Goal: Find specific page/section: Find specific page/section

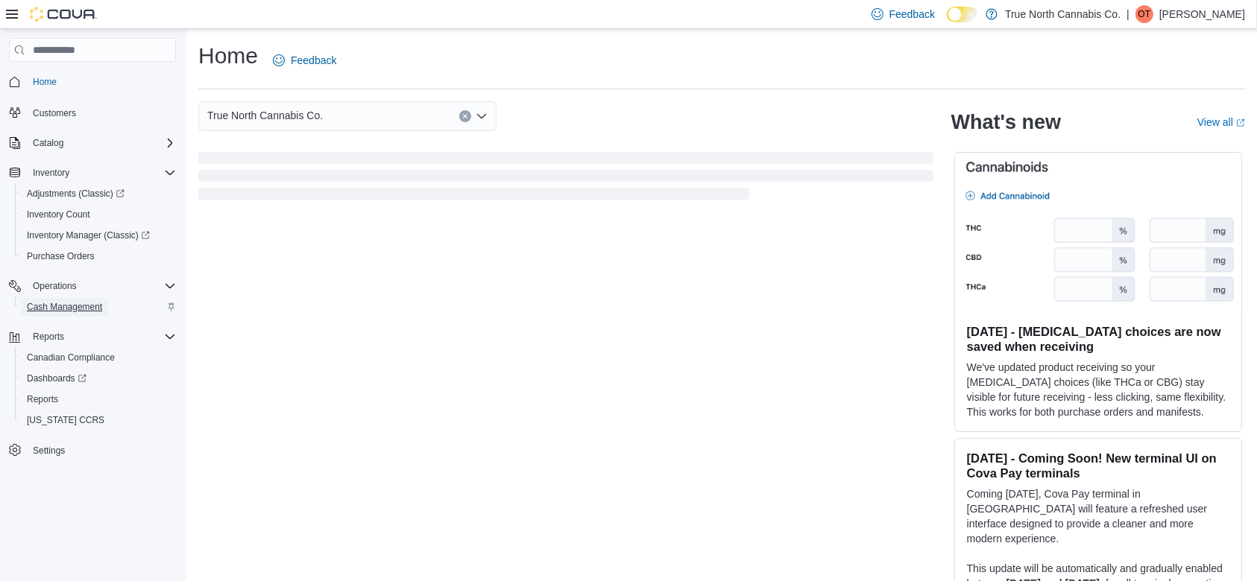
click at [83, 306] on span "Cash Management" at bounding box center [64, 307] width 75 height 12
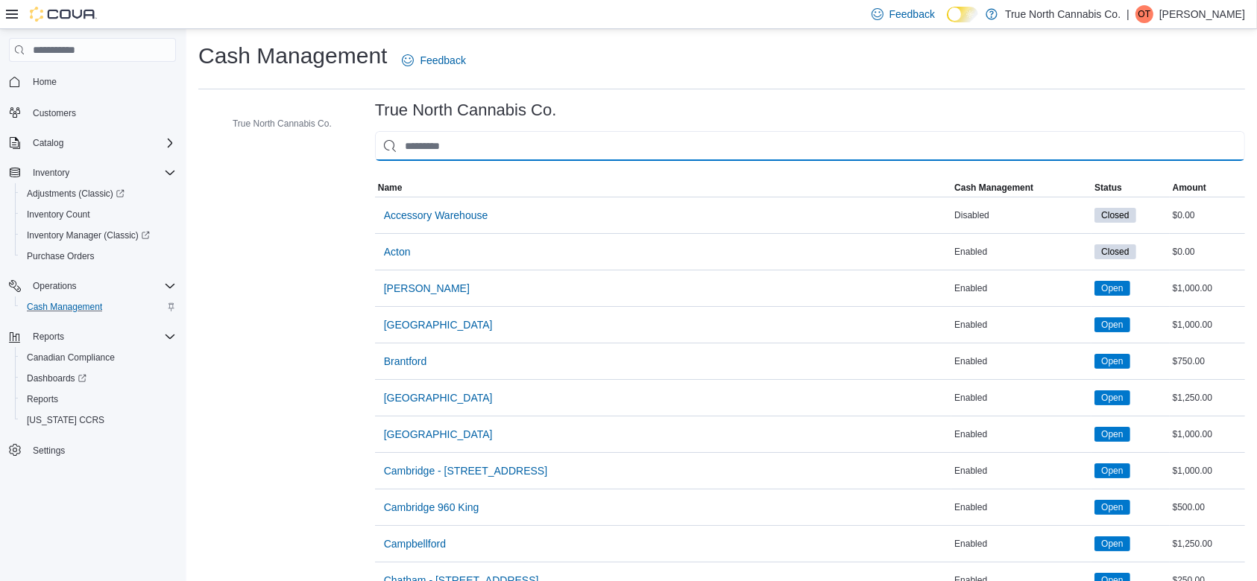
click at [529, 152] on input "This is a search bar. As you type, the results lower in the page will automatic…" at bounding box center [810, 146] width 870 height 30
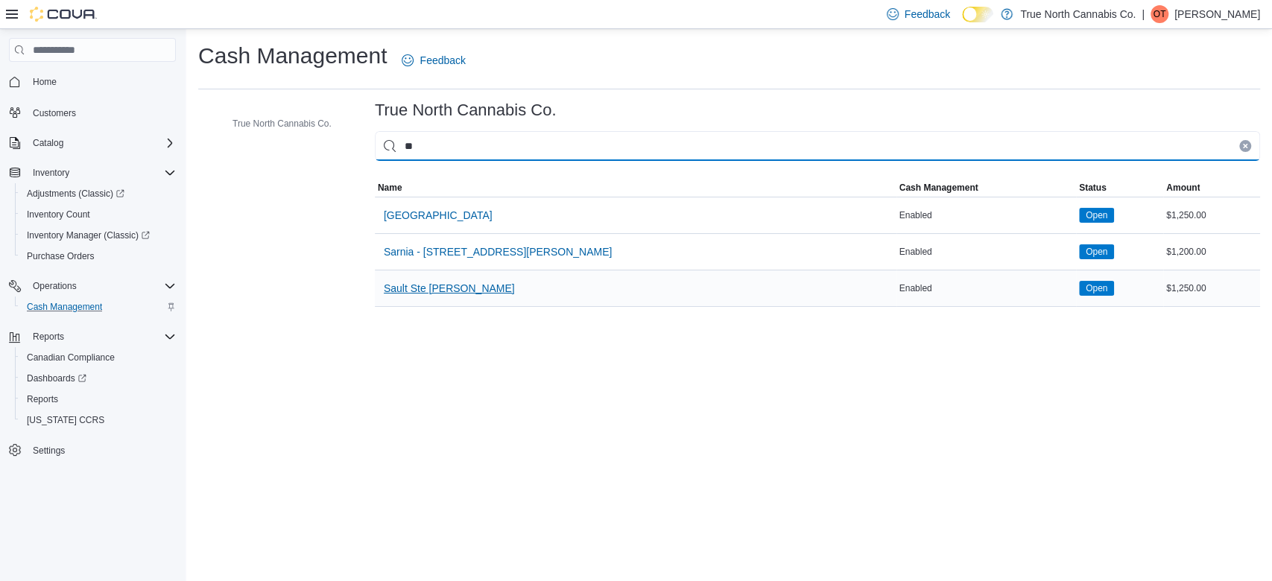
type input "**"
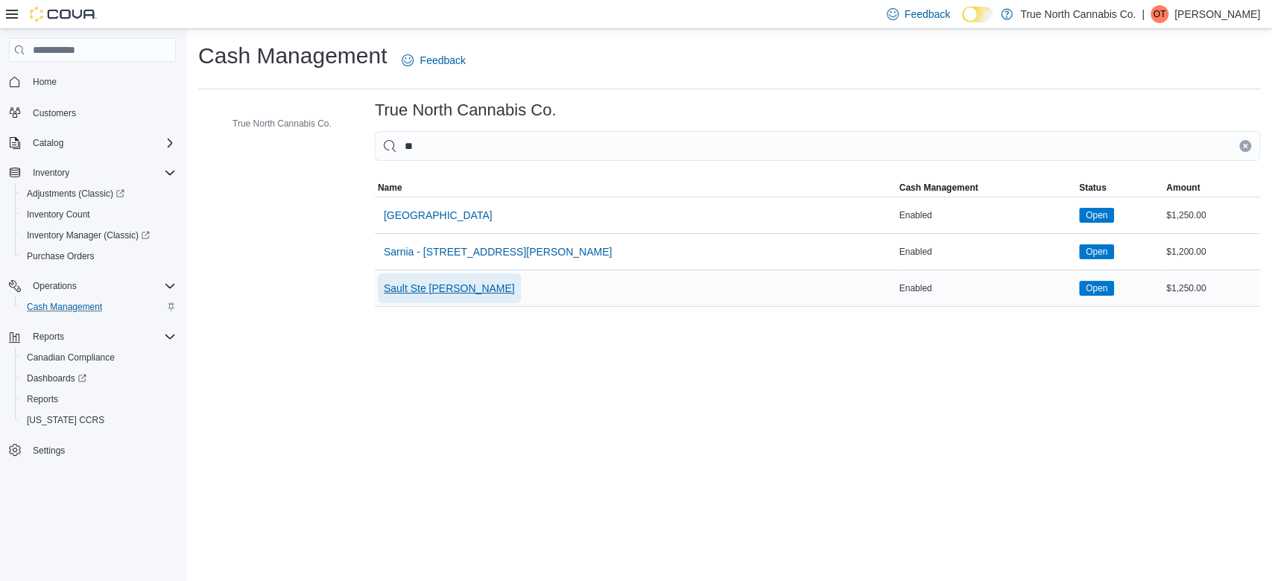
click at [435, 285] on span "Sault Ste [PERSON_NAME]" at bounding box center [449, 288] width 131 height 15
